Goal: Information Seeking & Learning: Compare options

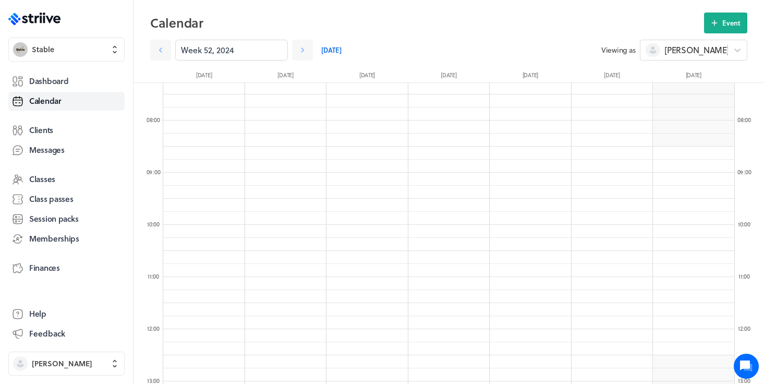
click at [56, 252] on div "Dashboard Calendar Clients Messages Classes Class passes Session packs Membersh…" at bounding box center [66, 181] width 116 height 222
click at [54, 242] on span "Memberships" at bounding box center [54, 238] width 50 height 11
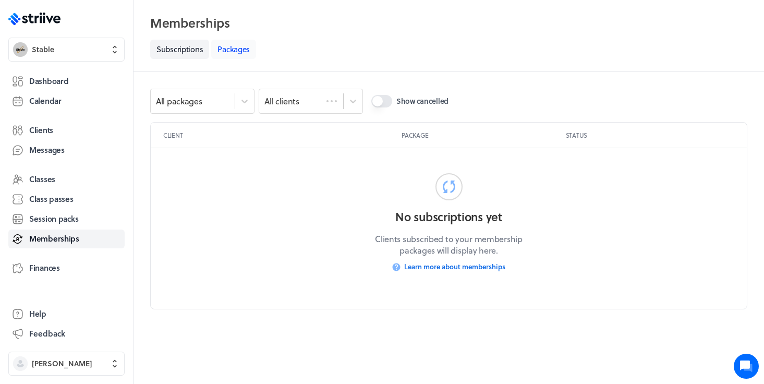
click at [240, 51] on link "Packages" at bounding box center [233, 49] width 45 height 19
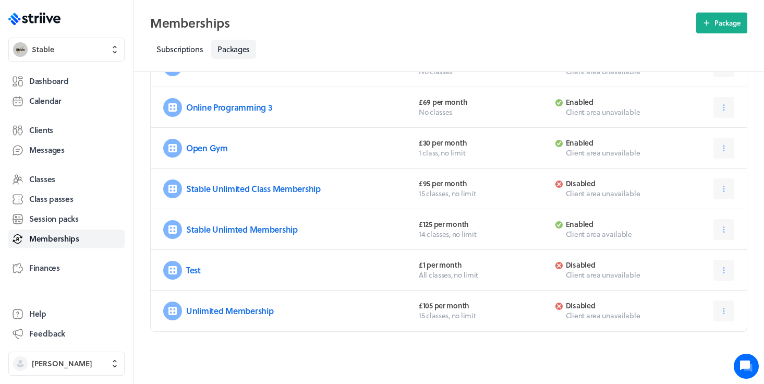
scroll to position [387, 0]
click at [727, 231] on icon at bounding box center [723, 229] width 9 height 9
click at [249, 234] on link "Stable Unlimted Membership" at bounding box center [242, 229] width 112 height 12
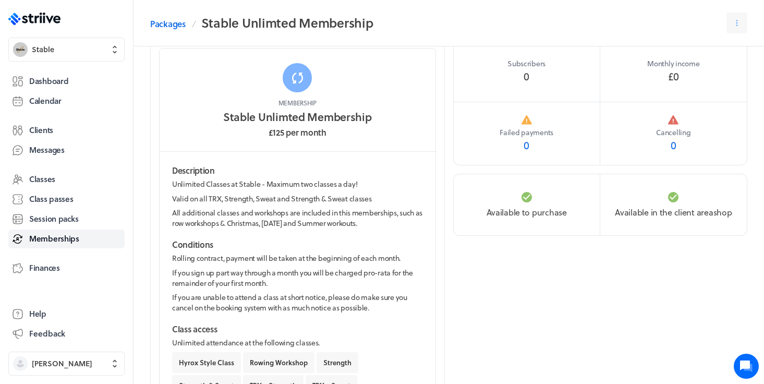
scroll to position [35, 0]
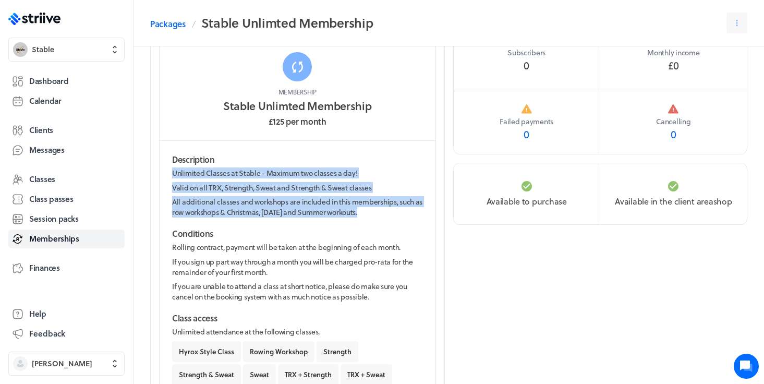
drag, startPoint x: 378, startPoint y: 212, endPoint x: 169, endPoint y: 171, distance: 212.8
click at [169, 171] on div "Description Unlimited Classes at Stable - Maximum two classes a day! Valid on a…" at bounding box center [298, 309] width 276 height 336
copy section "Unlimited Classes at Stable - Maximum two classes a day! Valid on all TRX, Stre…"
click at [170, 22] on link "Packages" at bounding box center [167, 24] width 35 height 13
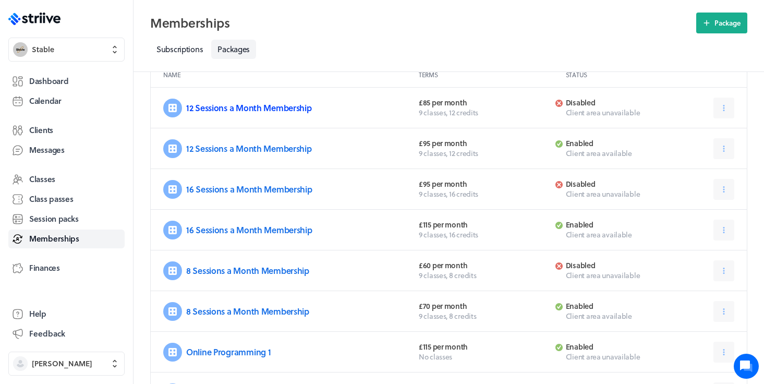
scroll to position [78, 0]
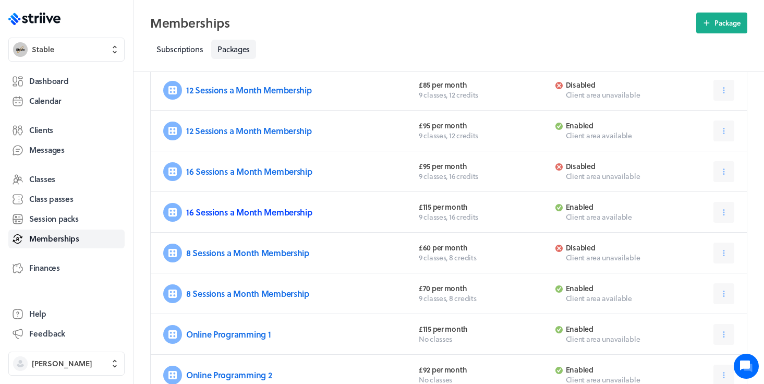
click at [226, 214] on link "16 Sessions a Month Membership" at bounding box center [249, 212] width 126 height 12
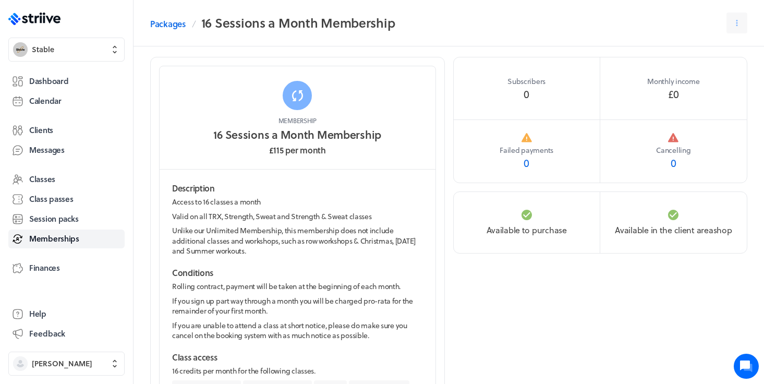
scroll to position [8, 0]
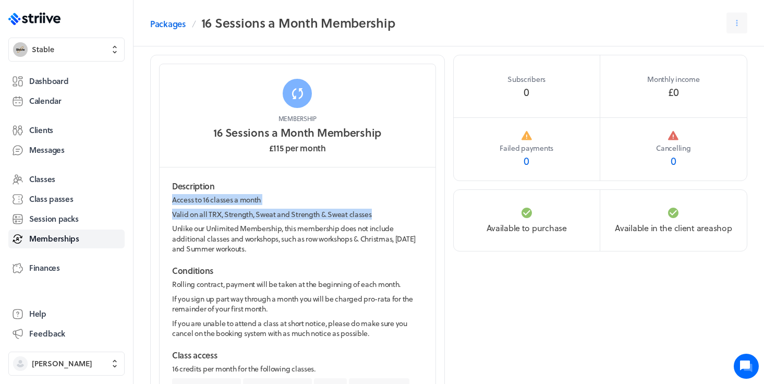
drag, startPoint x: 379, startPoint y: 212, endPoint x: 168, endPoint y: 201, distance: 211.0
click at [168, 201] on div "Description Access to 16 classes a month Valid on all TRX, Strength, Sweat and …" at bounding box center [298, 317] width 276 height 300
copy section "Access to 16 classes a month Valid on all TRX, Strength, Sweat and Strength & S…"
click at [53, 203] on span "Class passes" at bounding box center [51, 199] width 44 height 11
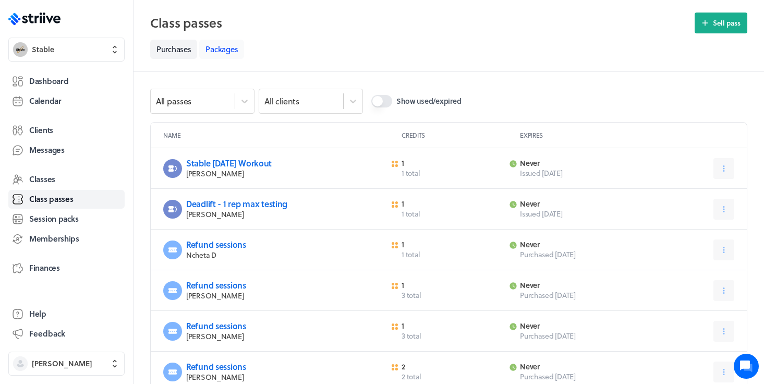
click at [233, 42] on link "Packages" at bounding box center [221, 49] width 45 height 19
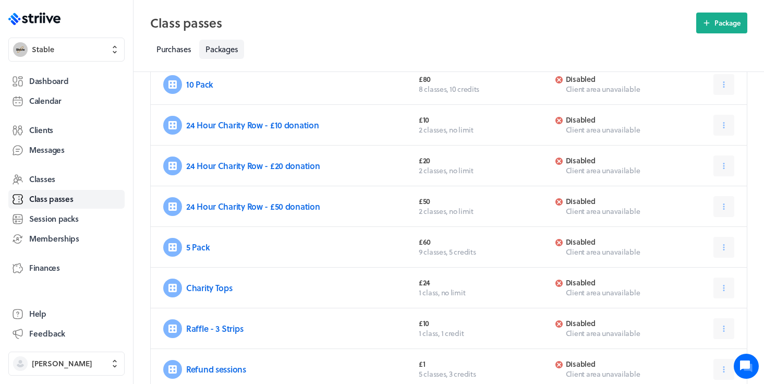
scroll to position [112, 0]
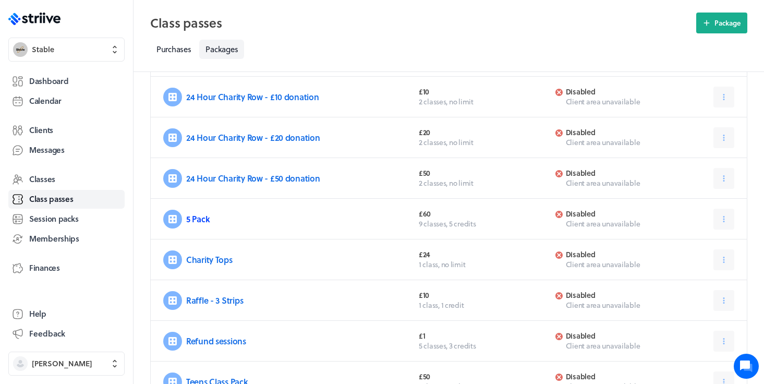
click at [198, 220] on link "5 Pack" at bounding box center [197, 219] width 23 height 12
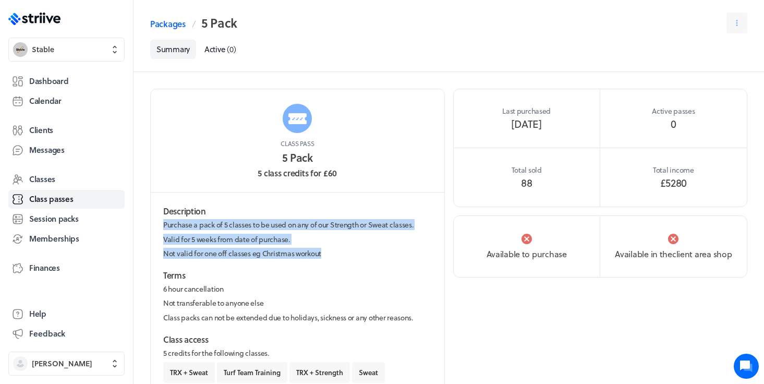
drag, startPoint x: 332, startPoint y: 255, endPoint x: 163, endPoint y: 227, distance: 171.7
click at [163, 227] on div "Description Purchase a pack of 5 classes to be used on any of our Strength or S…" at bounding box center [298, 339] width 294 height 295
copy section "Purchase a pack of 5 classes to be used on any of our Strength or Sweat classes…"
click at [240, 257] on p "Not valid for one off classes eg Christmas workout" at bounding box center [297, 253] width 269 height 10
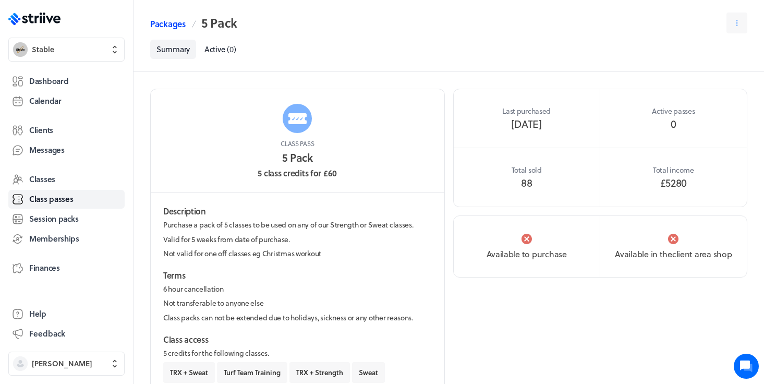
click at [164, 27] on link "Packages" at bounding box center [167, 24] width 35 height 13
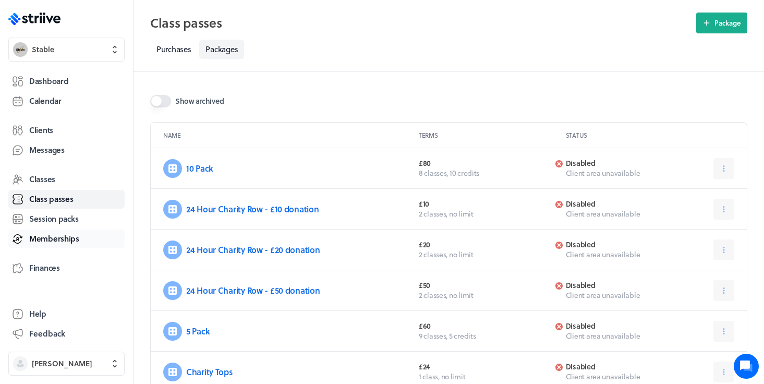
click at [57, 236] on span "Memberships" at bounding box center [54, 238] width 50 height 11
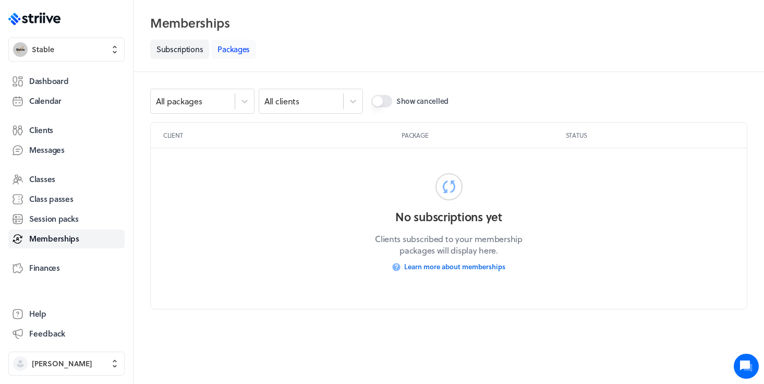
click at [239, 56] on link "Packages" at bounding box center [233, 49] width 45 height 19
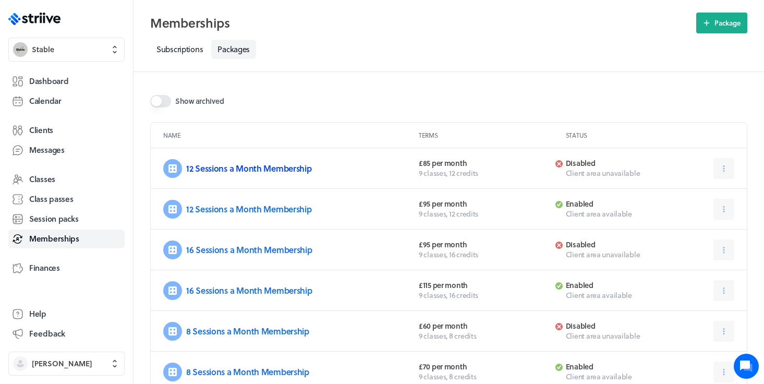
click at [272, 166] on link "12 Sessions a Month Membership" at bounding box center [249, 168] width 126 height 12
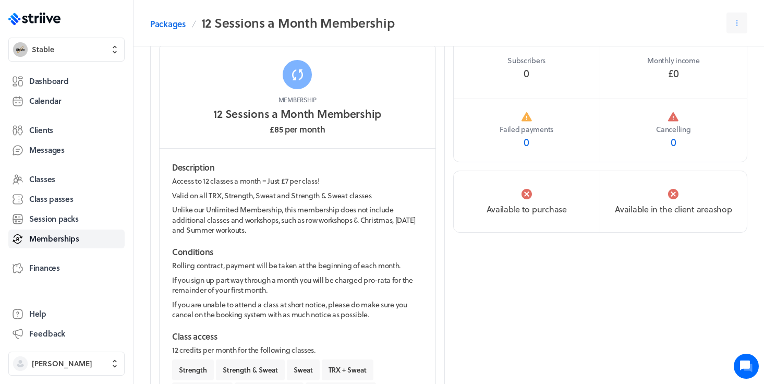
scroll to position [28, 0]
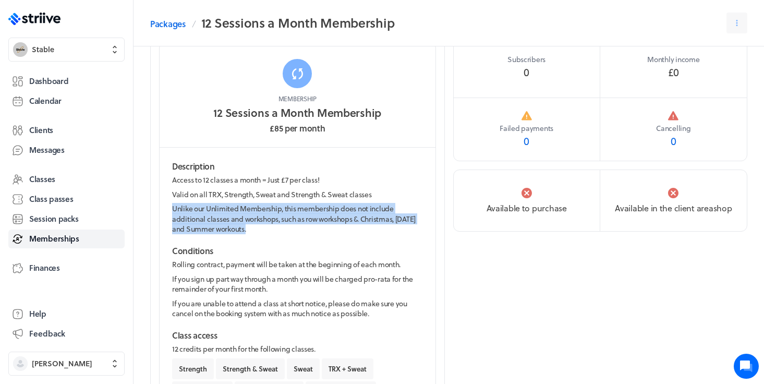
drag, startPoint x: 251, startPoint y: 229, endPoint x: 171, endPoint y: 210, distance: 82.5
click at [171, 210] on div "Description Access to 12 classes a month = Just £7 per class! Valid on all TRX,…" at bounding box center [298, 298] width 276 height 300
copy p "Unlike our Unlimited Membership, this membership does not include additional cl…"
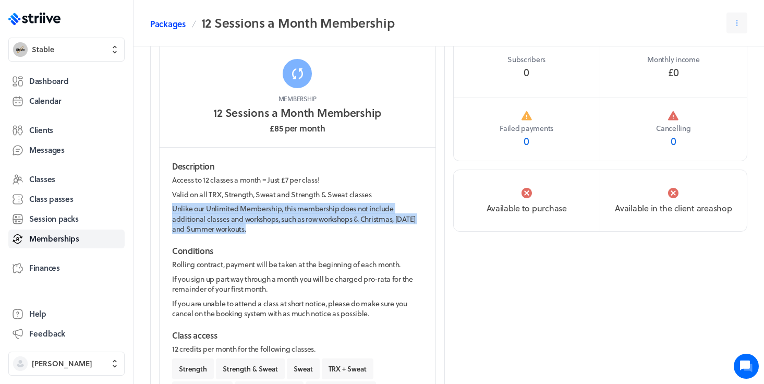
click at [170, 26] on link "Packages" at bounding box center [167, 24] width 35 height 13
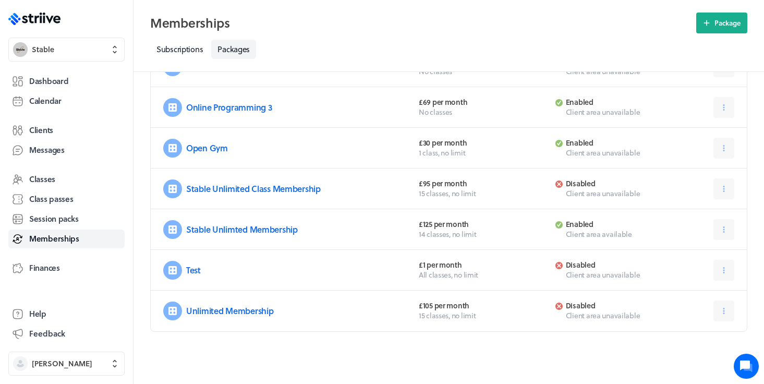
scroll to position [387, 0]
click at [264, 231] on link "Stable Unlimted Membership" at bounding box center [242, 229] width 112 height 12
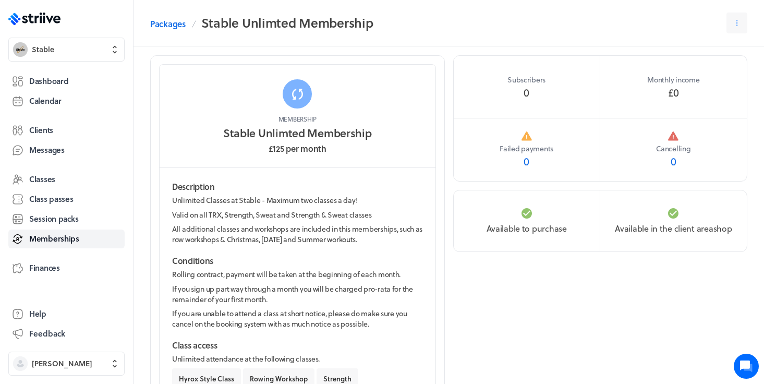
scroll to position [15, 0]
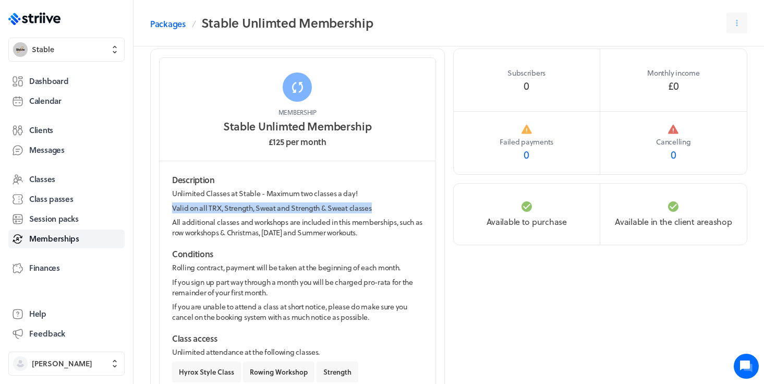
drag, startPoint x: 376, startPoint y: 208, endPoint x: 170, endPoint y: 208, distance: 205.5
click at [170, 208] on div "Description Unlimited Classes at Stable - Maximum two classes a day! Valid on a…" at bounding box center [298, 329] width 276 height 336
copy p "Valid on all TRX, Strength, Sweat and Strength & Sweat classes"
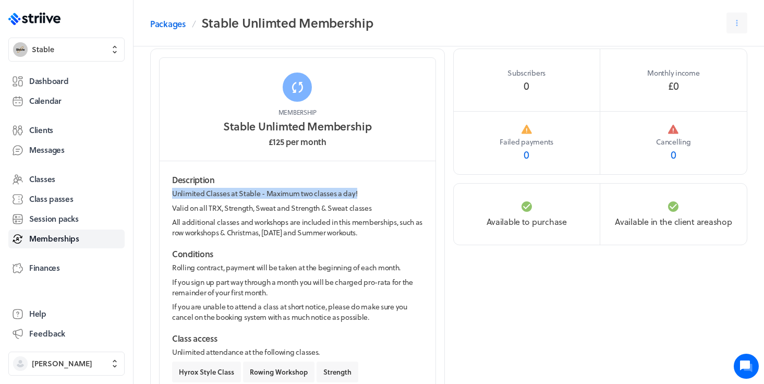
drag, startPoint x: 364, startPoint y: 192, endPoint x: 161, endPoint y: 187, distance: 203.0
click at [161, 187] on div "Description Unlimited Classes at Stable - Maximum two classes a day! Valid on a…" at bounding box center [298, 329] width 276 height 336
copy p "Unlimited Classes at Stable - Maximum two classes a day!"
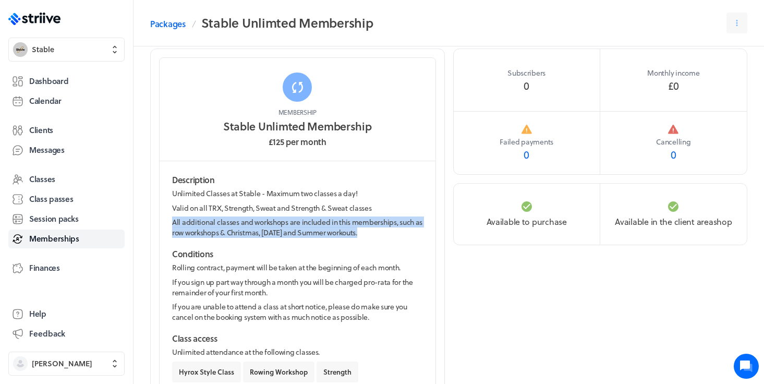
drag, startPoint x: 380, startPoint y: 233, endPoint x: 174, endPoint y: 220, distance: 207.0
click at [174, 220] on p "All additional classes and workshops are included in this memberships, such as …" at bounding box center [297, 227] width 251 height 20
copy p "All additional classes and workshops are included in this memberships, such as …"
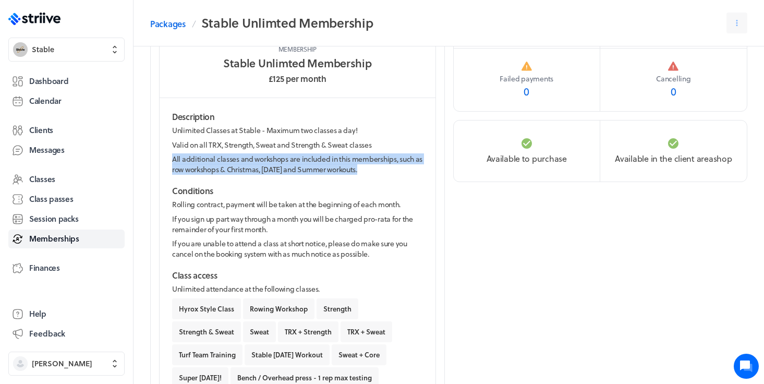
scroll to position [88, 0]
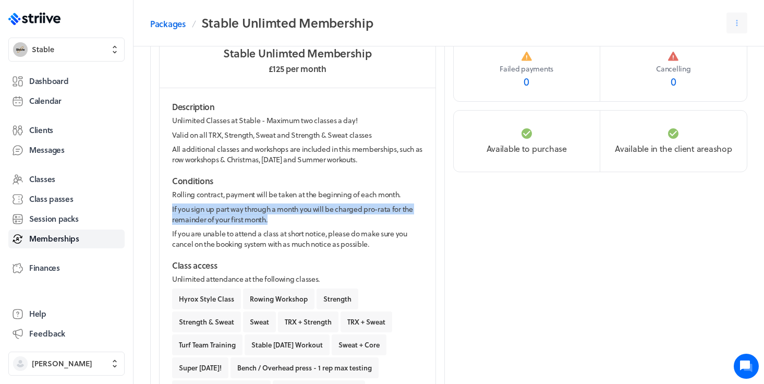
drag, startPoint x: 272, startPoint y: 216, endPoint x: 185, endPoint y: 200, distance: 88.1
click at [186, 200] on section "Conditions Rolling contract, payment will be taken at the beginning of each mon…" at bounding box center [297, 212] width 251 height 74
